Goal: Task Accomplishment & Management: Complete application form

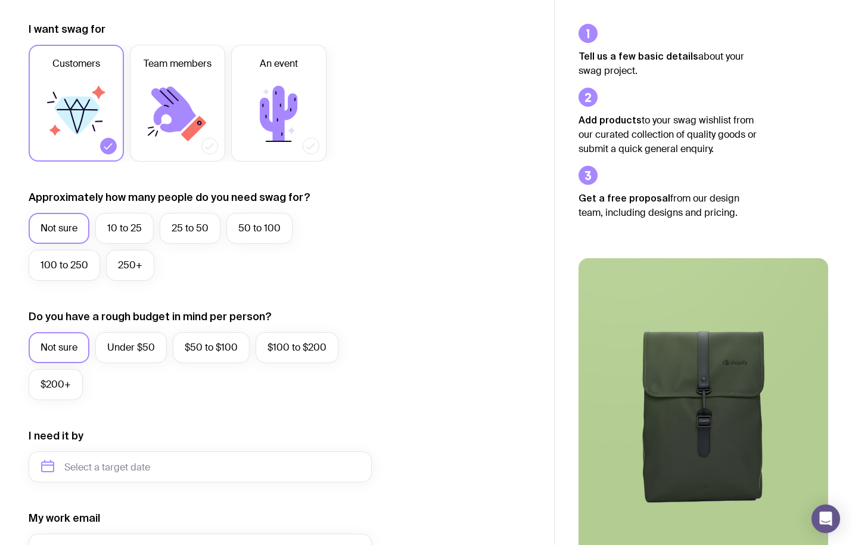
scroll to position [162, 0]
click at [137, 269] on label "250+" at bounding box center [130, 264] width 48 height 31
click at [0, 0] on input "250+" at bounding box center [0, 0] width 0 height 0
click at [56, 401] on div "Not sure Under $50 $50 to $100 $100 to $200 $200+" at bounding box center [200, 368] width 343 height 74
click at [61, 383] on label "$200+" at bounding box center [56, 383] width 54 height 31
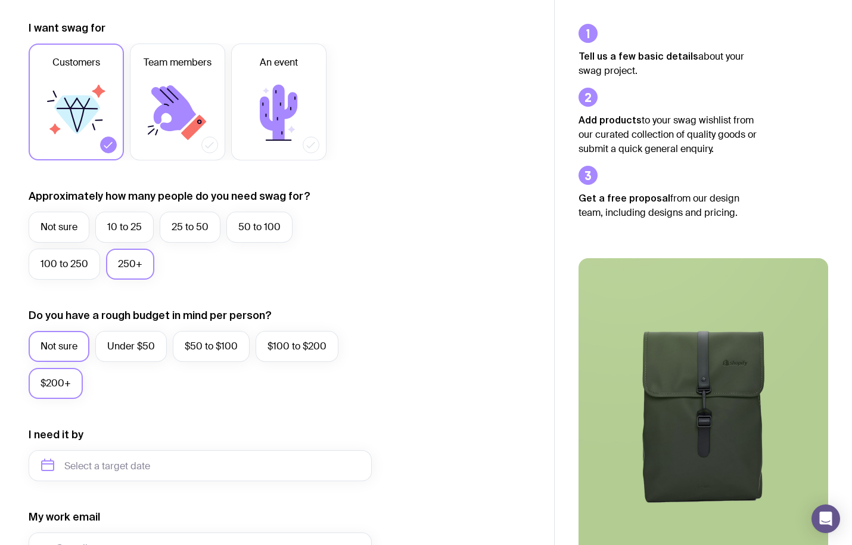
click at [0, 0] on input "$200+" at bounding box center [0, 0] width 0 height 0
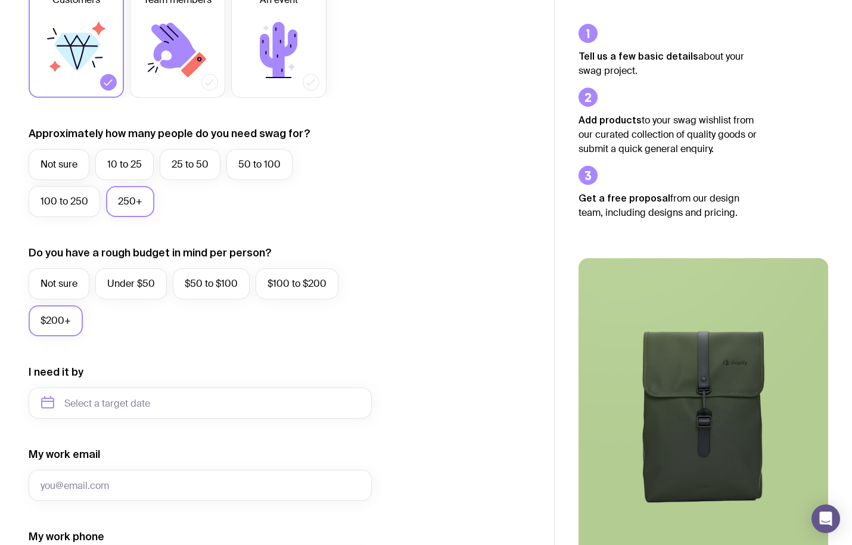
scroll to position [233, 0]
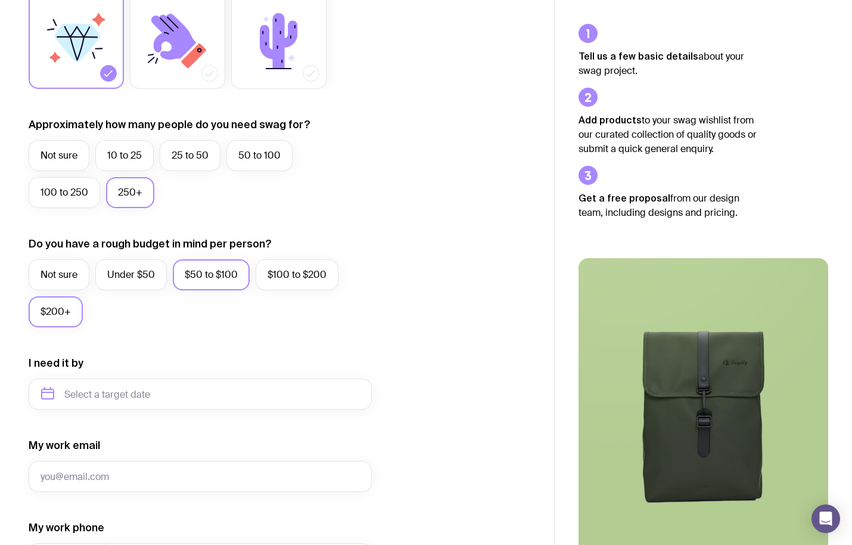
click at [247, 283] on label "$50 to $100" at bounding box center [211, 274] width 77 height 31
click at [0, 0] on input "$50 to $100" at bounding box center [0, 0] width 0 height 0
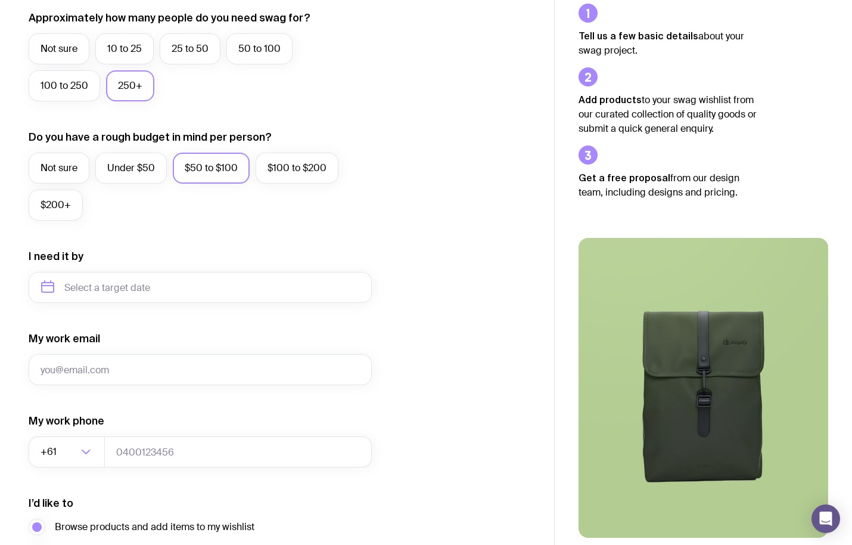
scroll to position [341, 0]
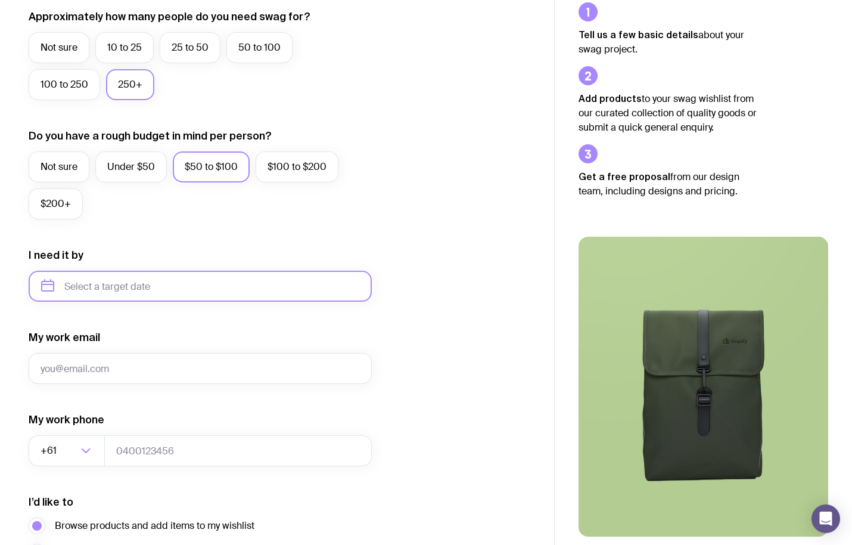
click at [187, 290] on input "text" at bounding box center [200, 286] width 343 height 31
click at [154, 432] on button "Dec" at bounding box center [154, 433] width 44 height 24
type input "[DATE]"
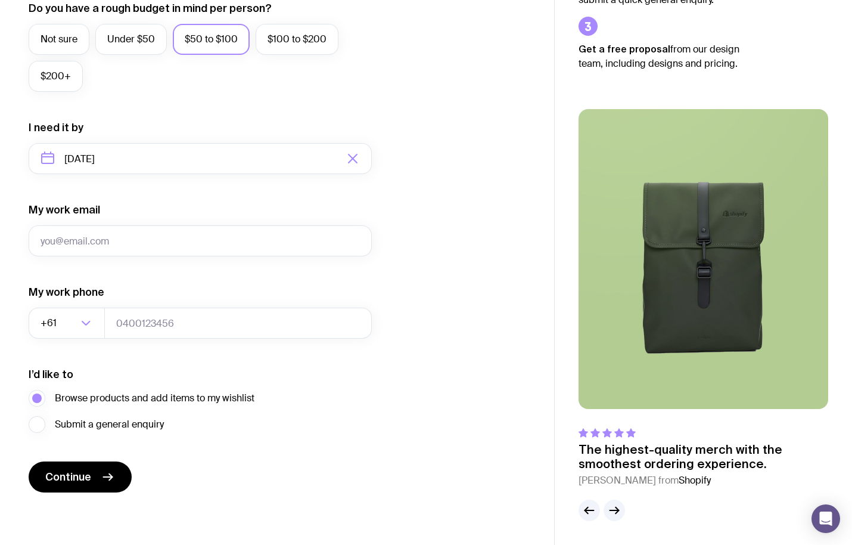
scroll to position [469, 0]
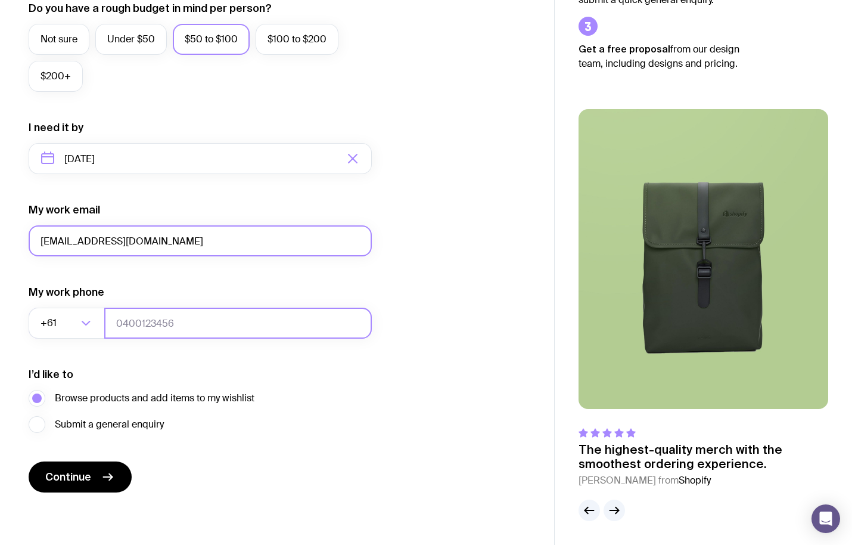
type input "[EMAIL_ADDRESS][DOMAIN_NAME]"
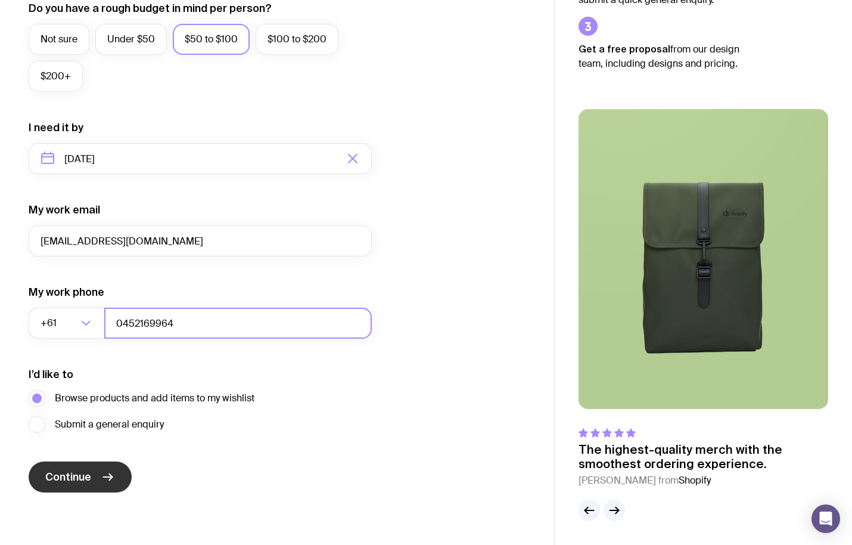
type input "0452169964"
click at [94, 483] on button "Continue" at bounding box center [80, 476] width 103 height 31
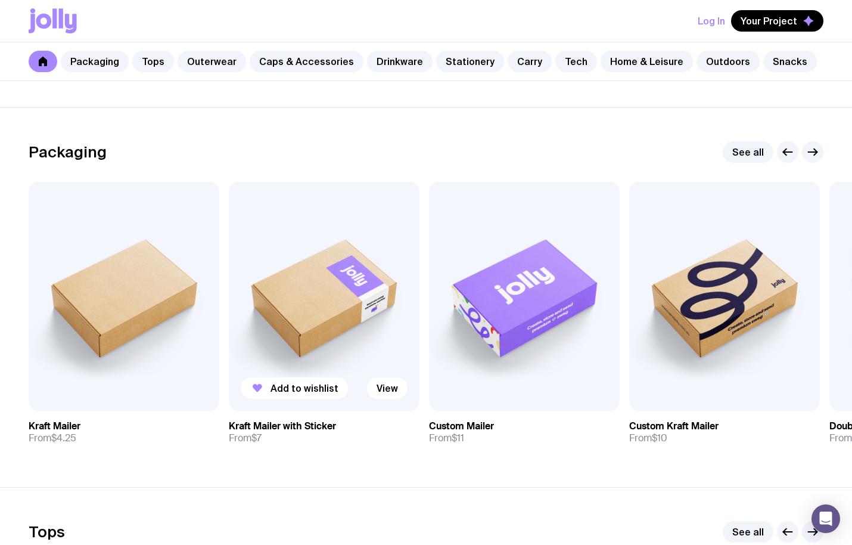
scroll to position [142, 0]
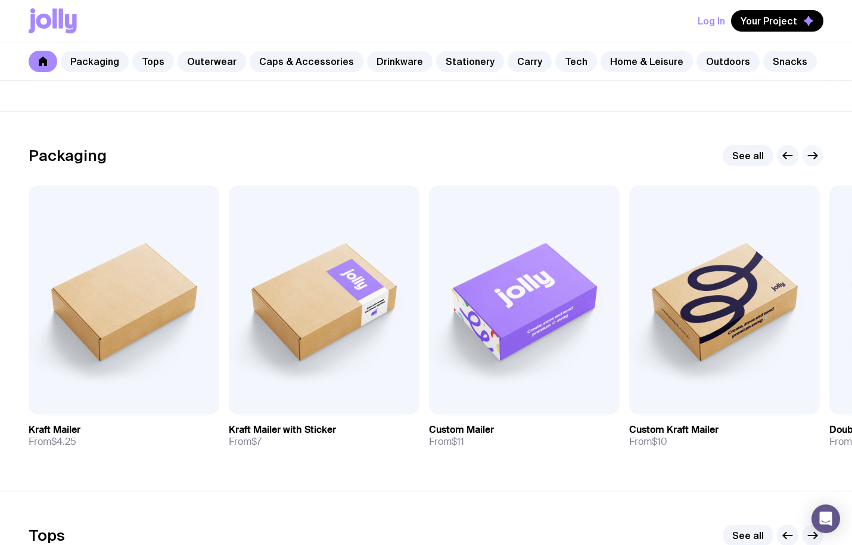
click at [816, 157] on icon "button" at bounding box center [813, 155] width 14 height 14
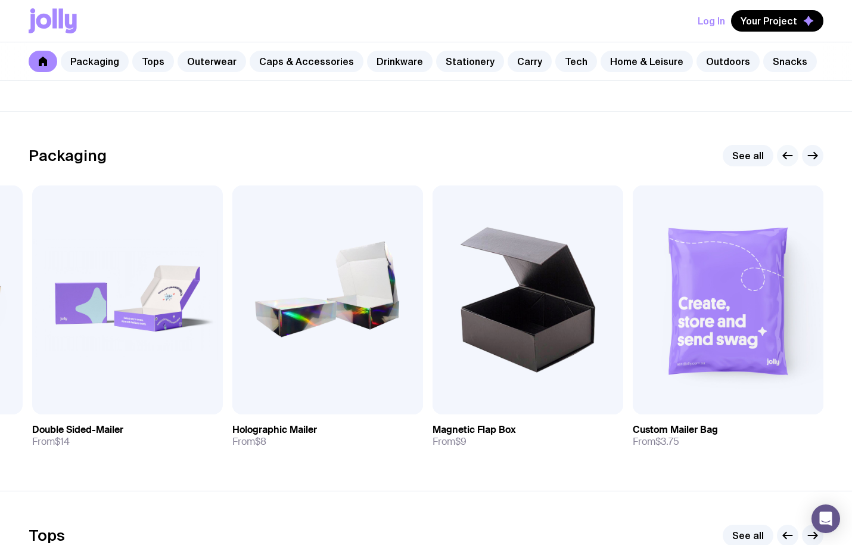
click at [785, 160] on icon "button" at bounding box center [788, 155] width 14 height 14
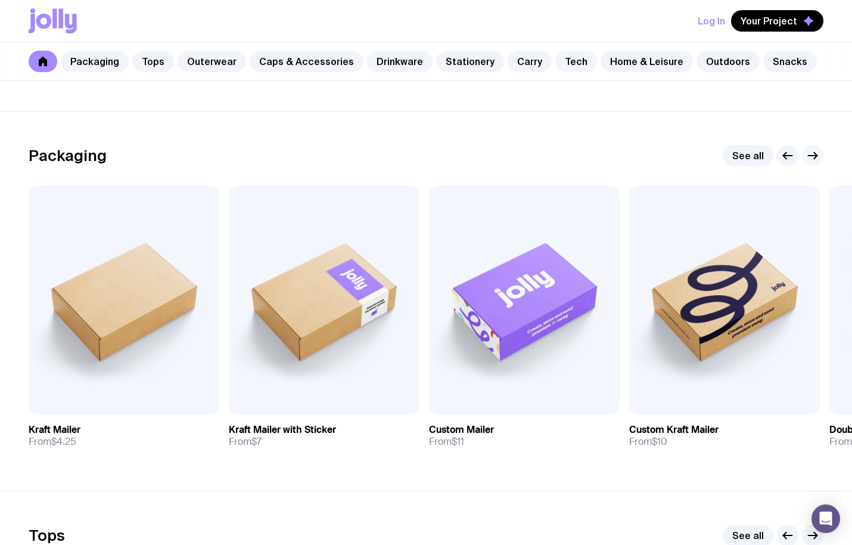
click at [816, 165] on button "button" at bounding box center [812, 155] width 21 height 21
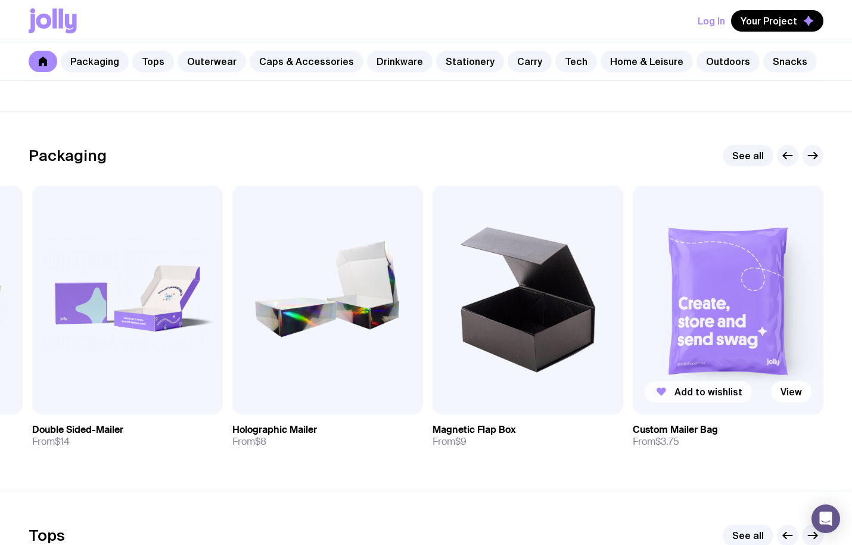
click at [703, 395] on span "Add to wishlist" at bounding box center [709, 392] width 68 height 12
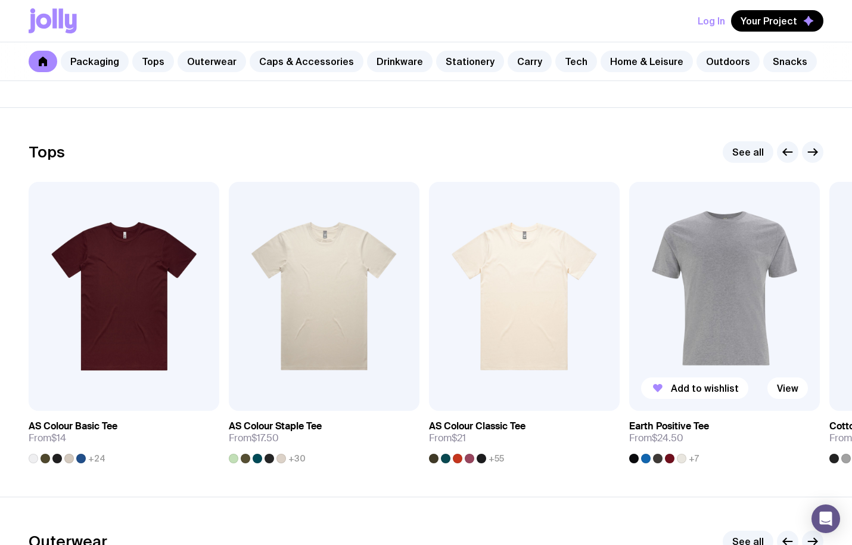
scroll to position [529, 0]
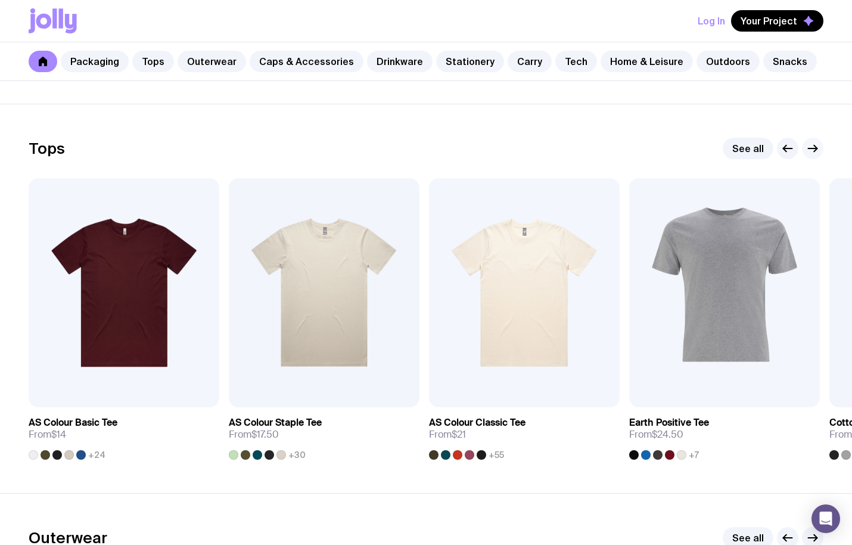
click at [816, 154] on icon "button" at bounding box center [813, 148] width 14 height 14
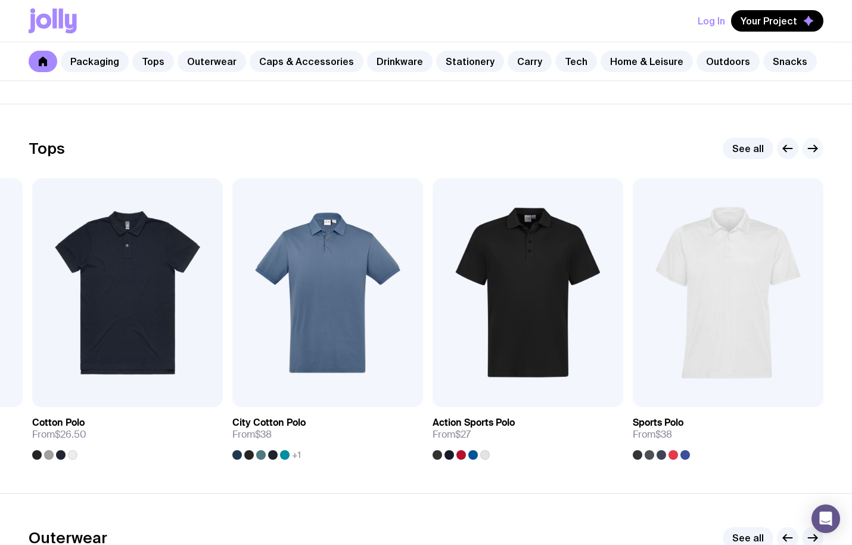
click at [816, 154] on icon "button" at bounding box center [813, 148] width 14 height 14
click at [815, 150] on icon "button" at bounding box center [813, 148] width 14 height 14
click at [816, 150] on icon "button" at bounding box center [813, 148] width 14 height 14
click at [795, 147] on button "button" at bounding box center [787, 148] width 21 height 21
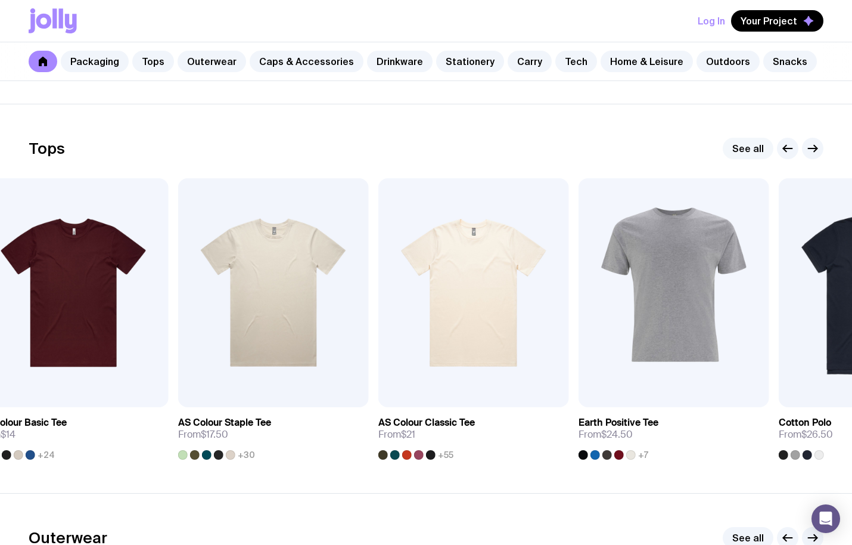
click at [764, 147] on link "See all" at bounding box center [748, 148] width 51 height 21
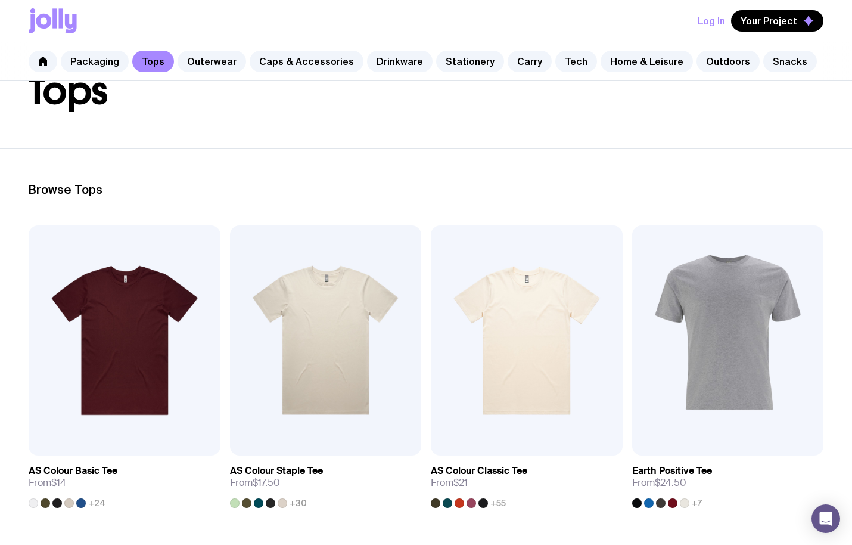
scroll to position [83, 0]
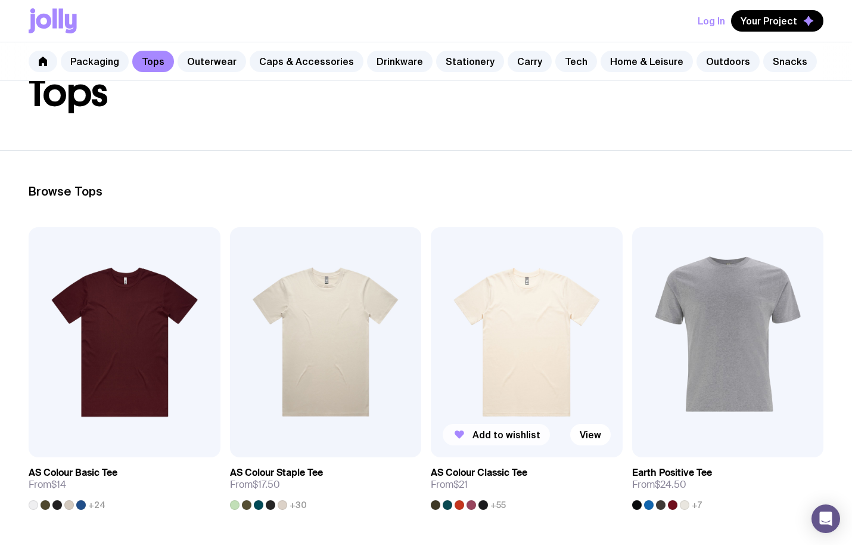
click at [505, 436] on span "Add to wishlist" at bounding box center [507, 435] width 68 height 12
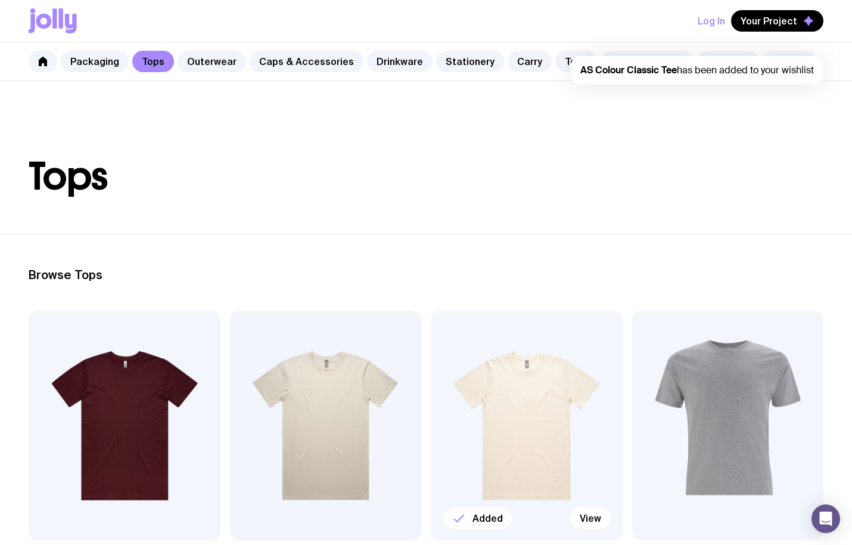
scroll to position [0, 0]
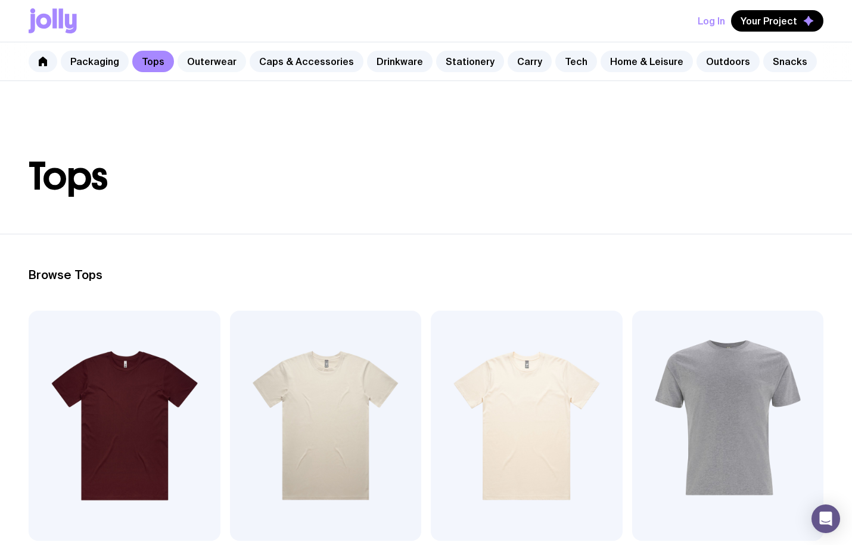
click at [210, 68] on link "Outerwear" at bounding box center [212, 61] width 69 height 21
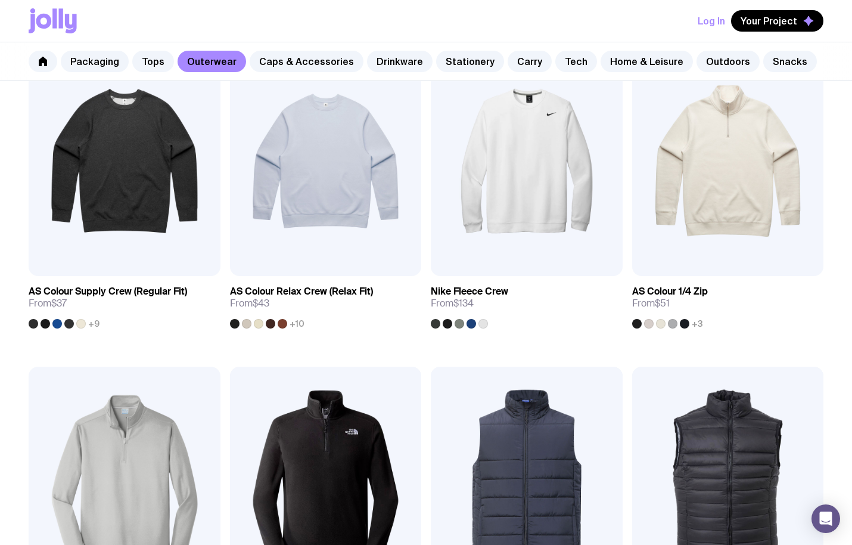
scroll to position [267, 0]
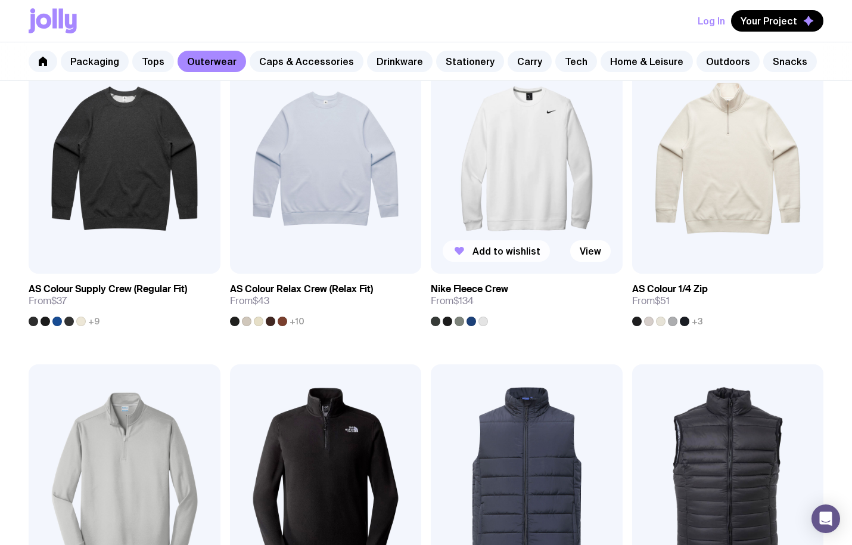
click at [511, 251] on span "Add to wishlist" at bounding box center [507, 251] width 68 height 12
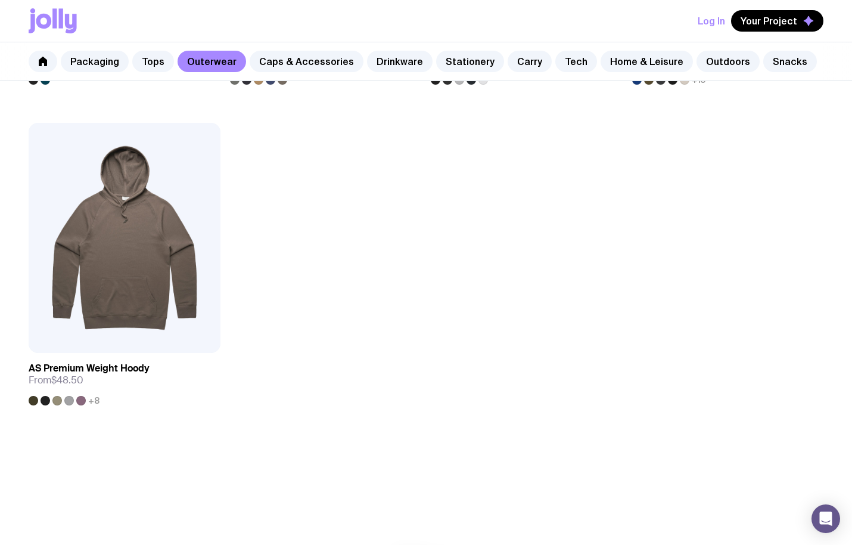
scroll to position [1800, 0]
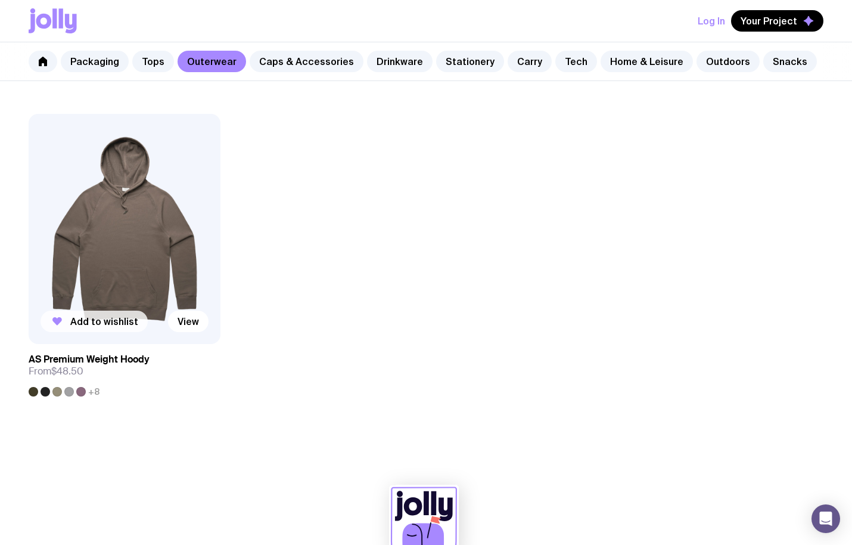
click at [121, 324] on span "Add to wishlist" at bounding box center [104, 321] width 68 height 12
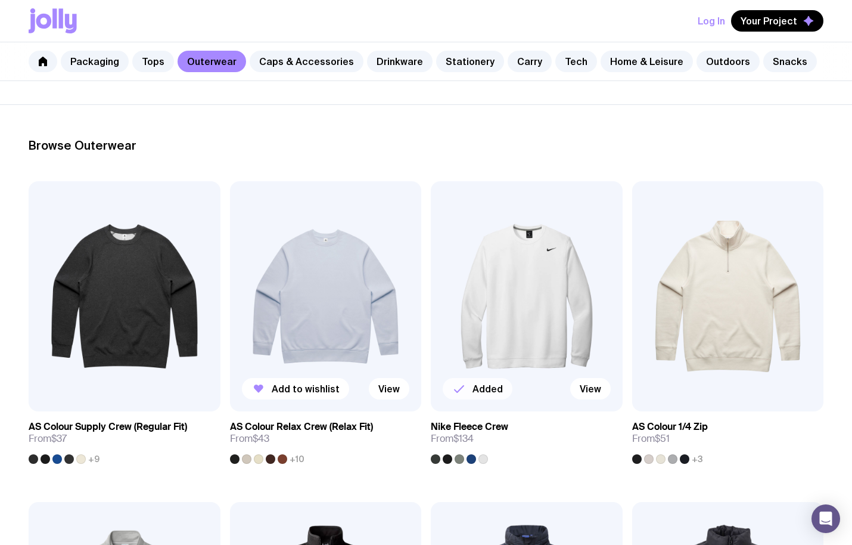
scroll to position [139, 0]
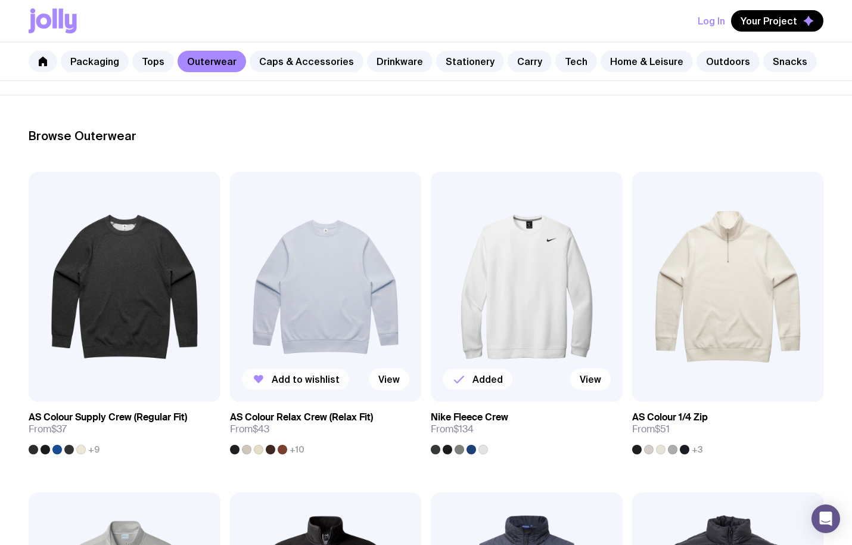
click at [292, 383] on span "Add to wishlist" at bounding box center [306, 379] width 68 height 12
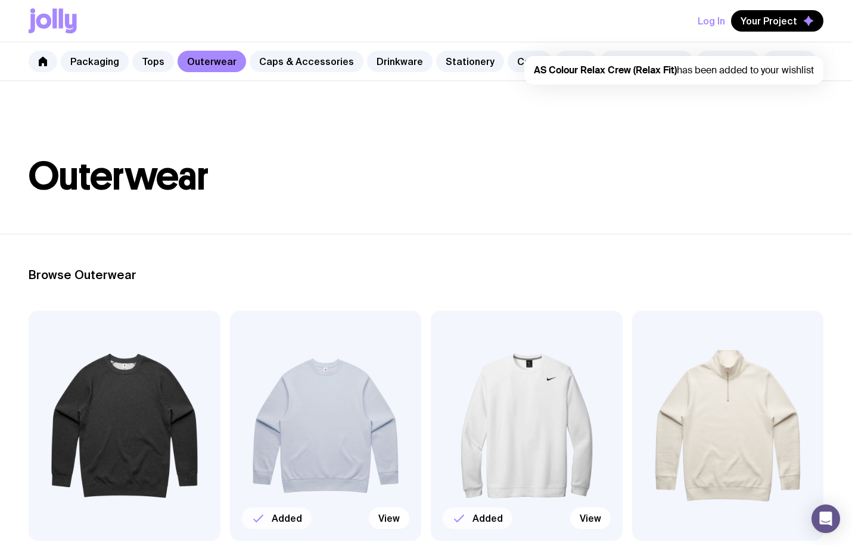
scroll to position [0, 0]
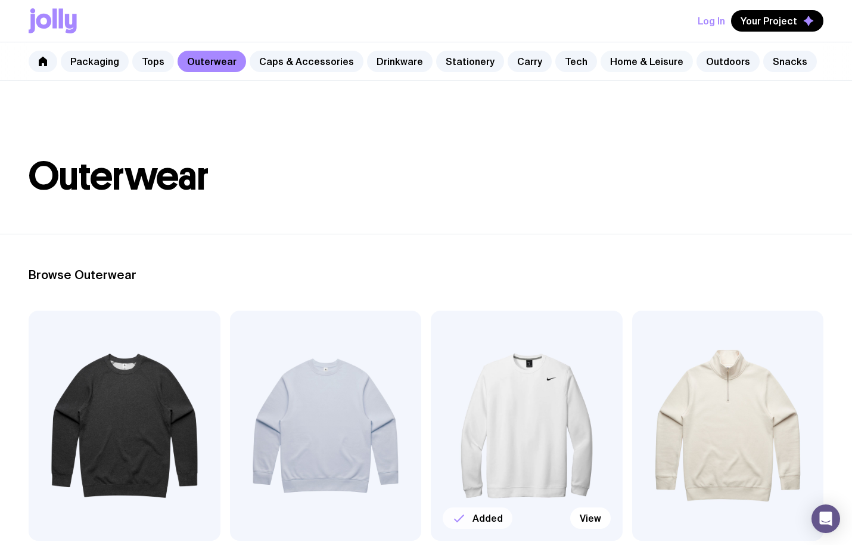
click at [615, 71] on link "Home & Leisure" at bounding box center [647, 61] width 92 height 21
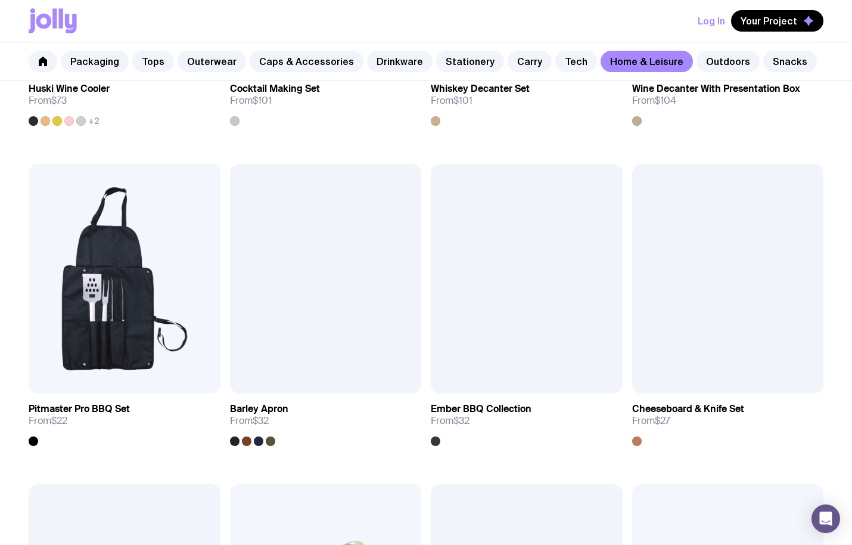
scroll to position [786, 0]
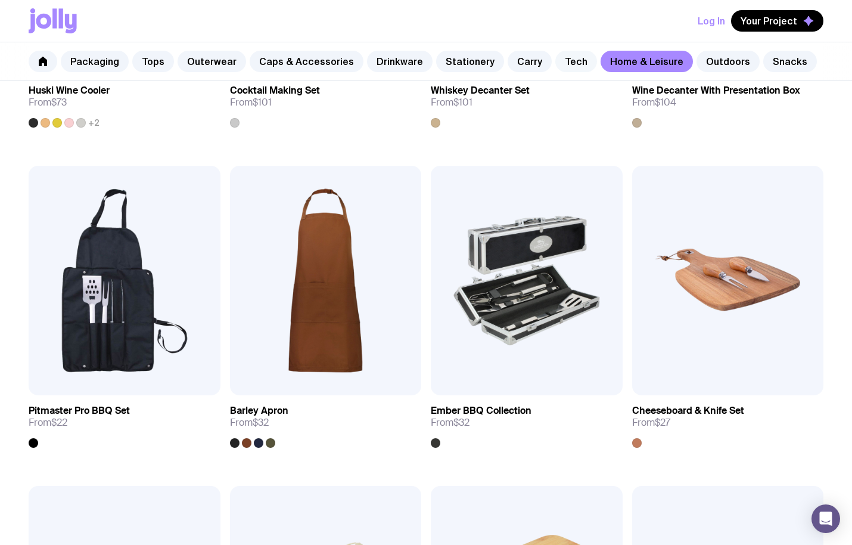
click at [562, 66] on link "Tech" at bounding box center [577, 61] width 42 height 21
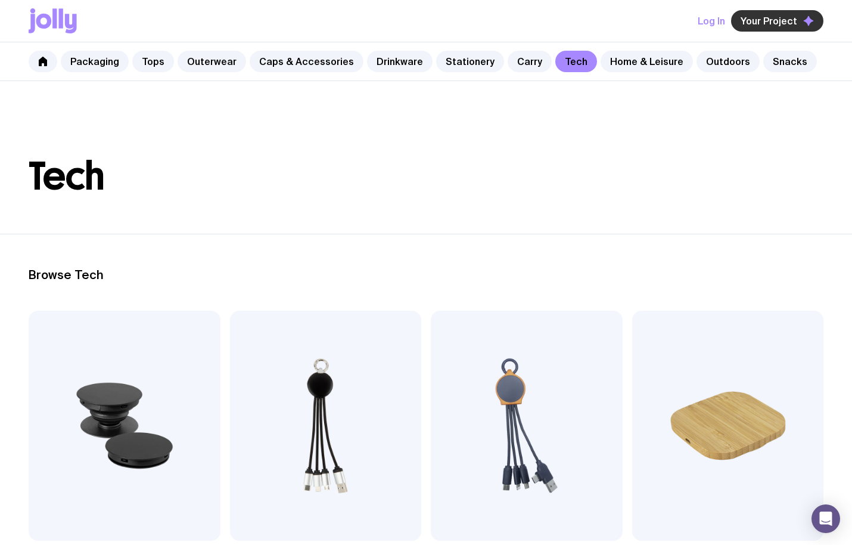
click at [757, 20] on span "Your Project" at bounding box center [769, 21] width 57 height 12
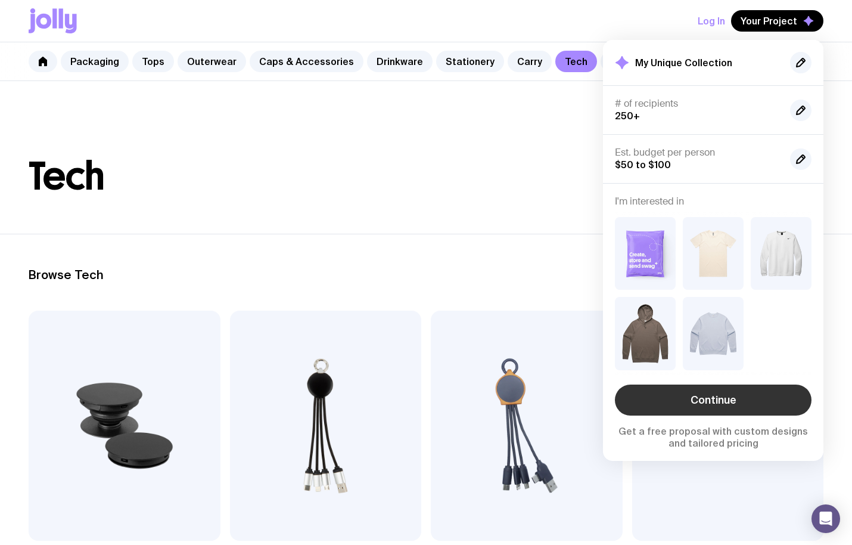
click at [690, 401] on link "Continue" at bounding box center [713, 400] width 197 height 31
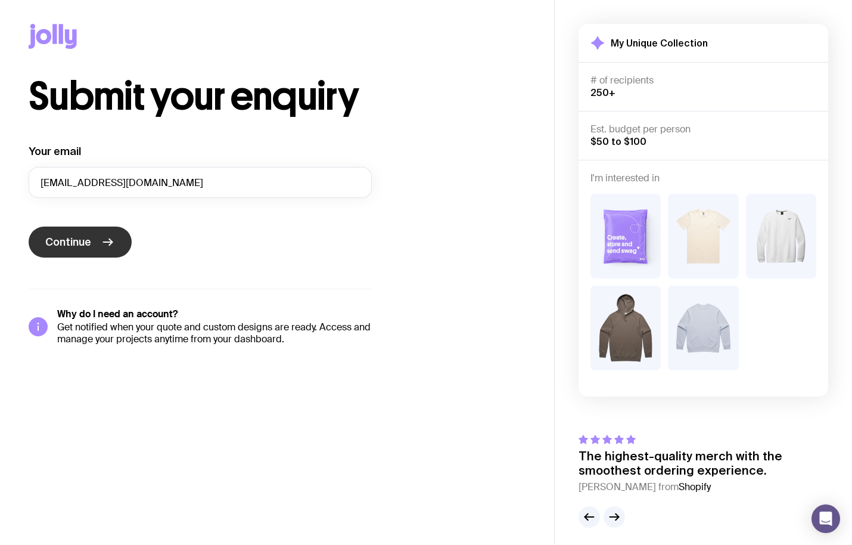
click at [116, 246] on button "Continue" at bounding box center [80, 242] width 103 height 31
